Goal: Task Accomplishment & Management: Use online tool/utility

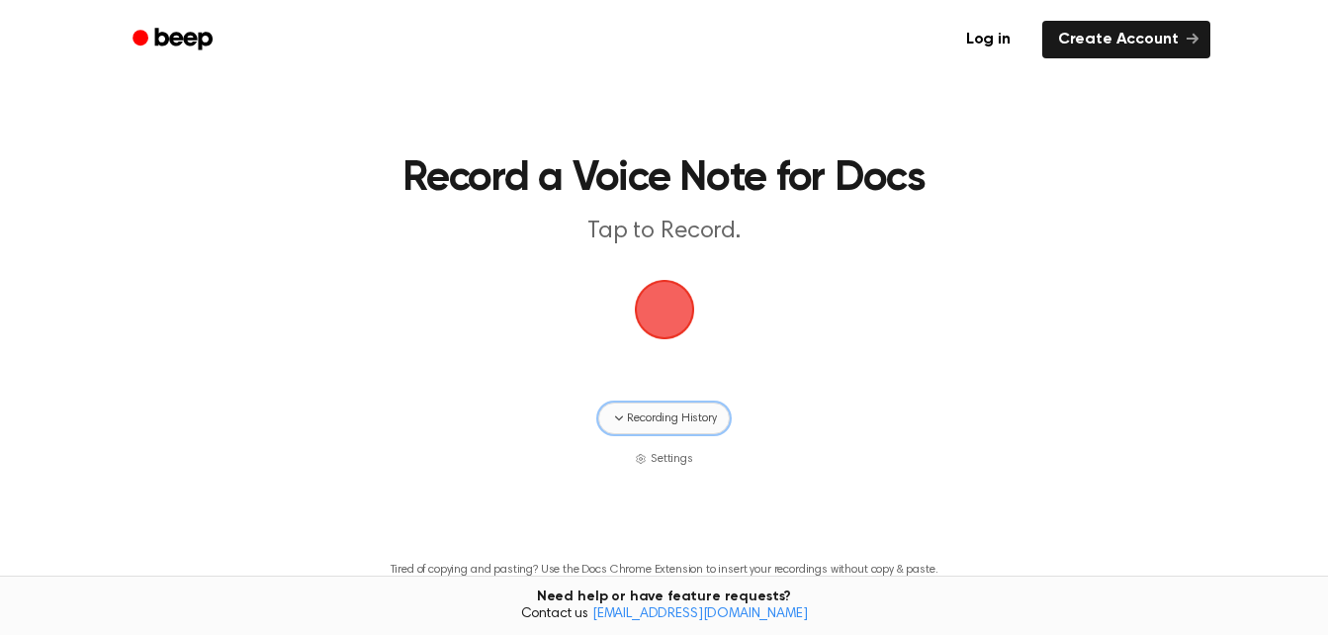
click at [684, 426] on span "Recording History" at bounding box center [671, 418] width 89 height 18
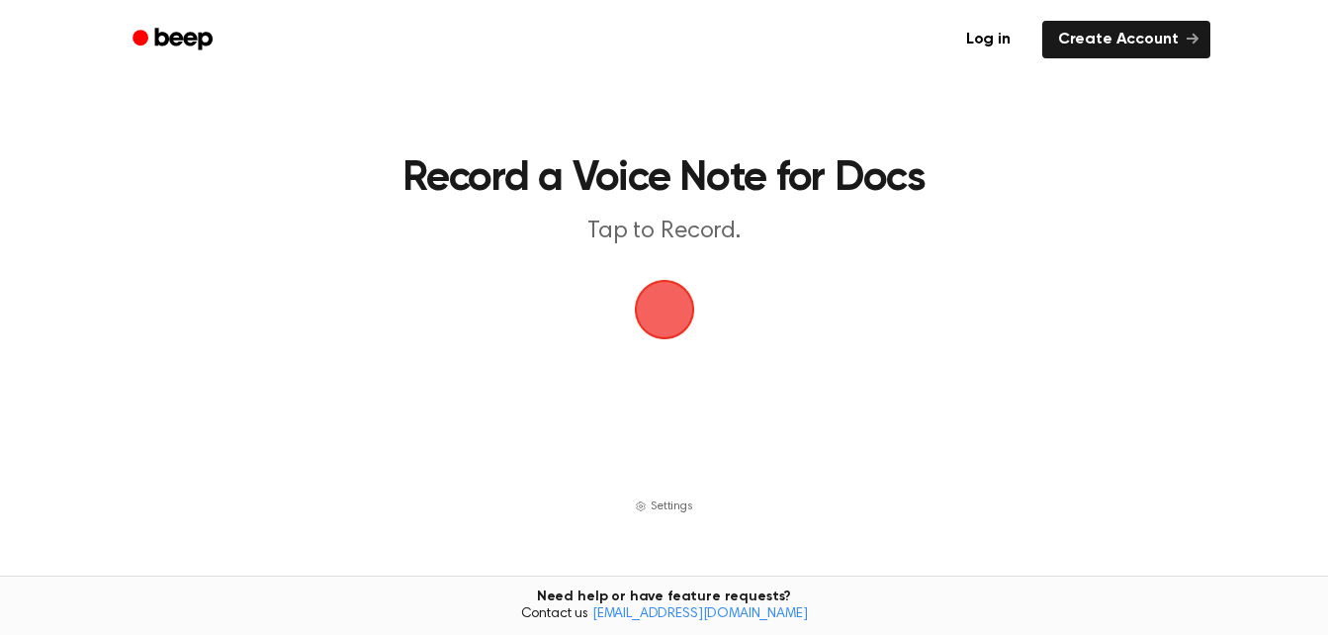
click at [654, 305] on span "button" at bounding box center [664, 310] width 64 height 64
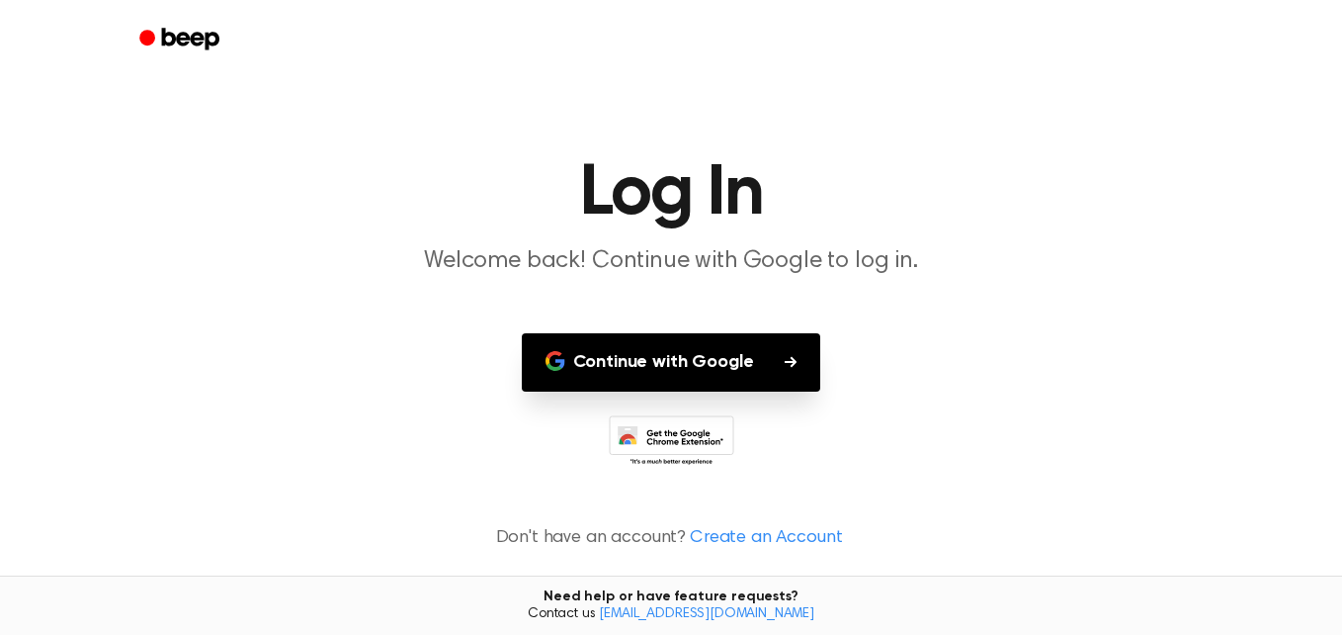
click at [692, 373] on button "Continue with Google" at bounding box center [672, 362] width 300 height 58
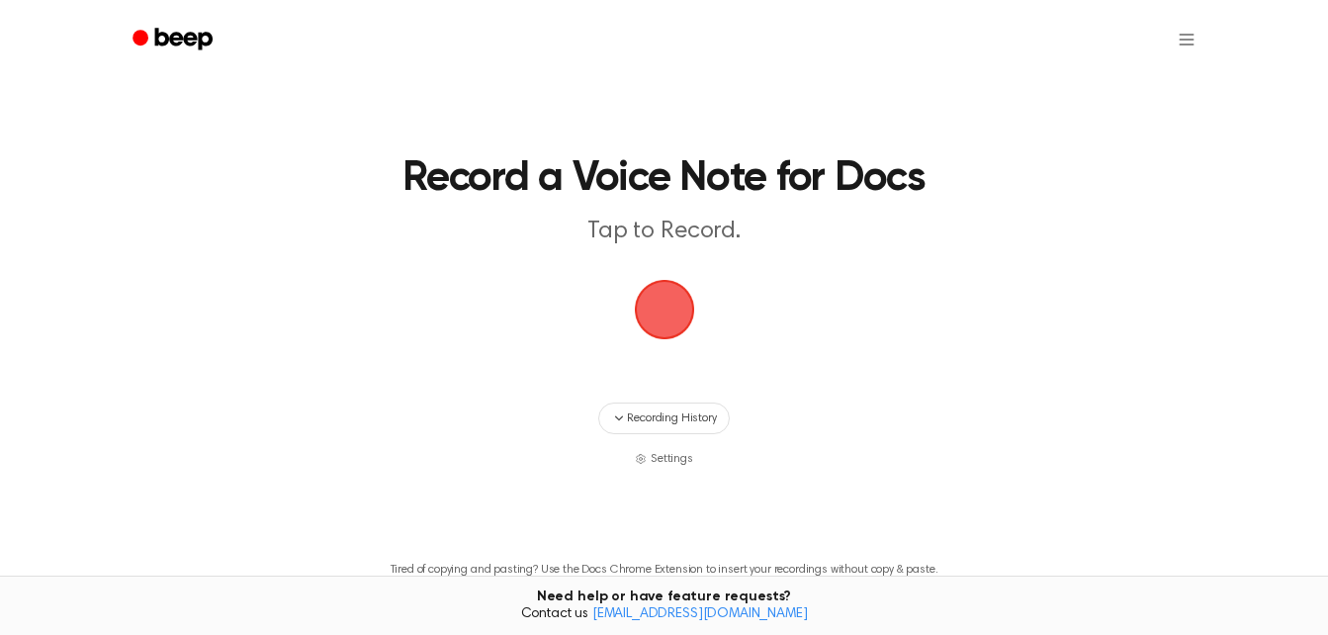
click at [653, 317] on span "button" at bounding box center [664, 310] width 60 height 60
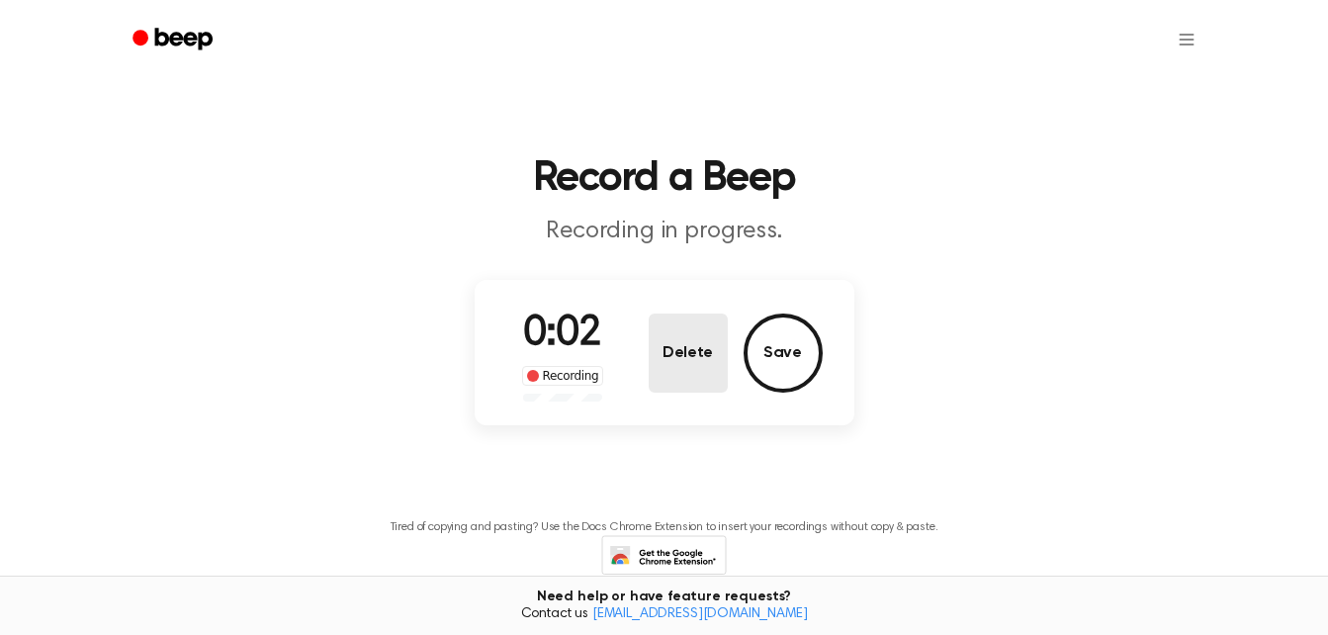
click at [672, 353] on button "Delete" at bounding box center [687, 352] width 79 height 79
